Goal: Task Accomplishment & Management: Use online tool/utility

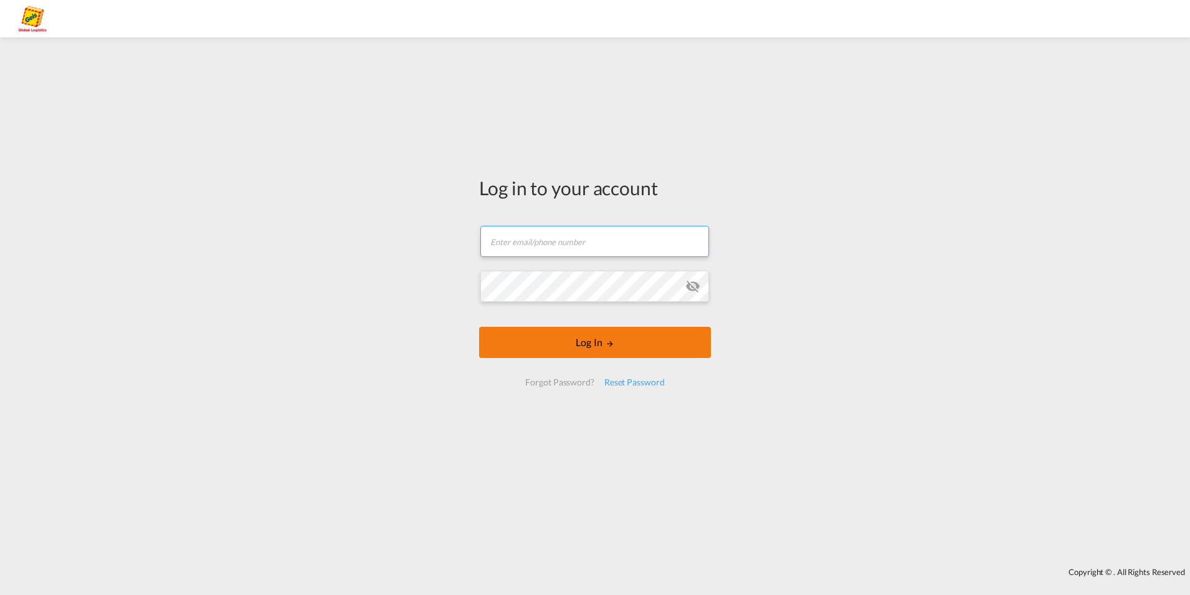
type input "[PERSON_NAME][EMAIL_ADDRESS][PERSON_NAME][PERSON_NAME][DOMAIN_NAME]"
click at [613, 339] on md-icon "LOGIN" at bounding box center [610, 343] width 9 height 9
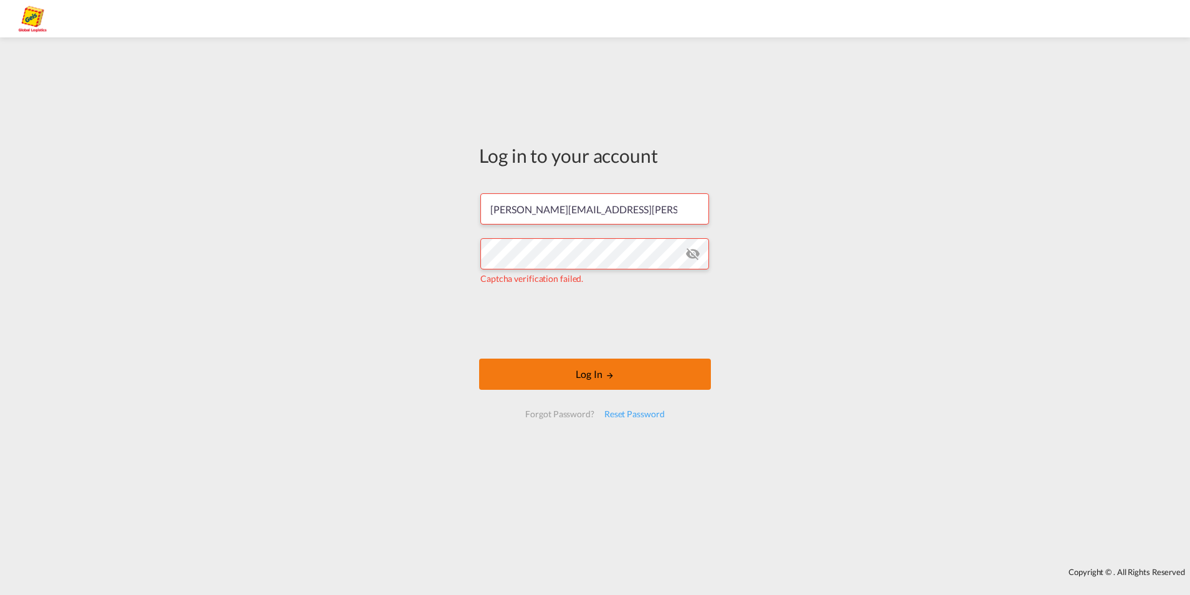
click at [547, 360] on button "Log In" at bounding box center [595, 373] width 232 height 31
